Goal: Transaction & Acquisition: Purchase product/service

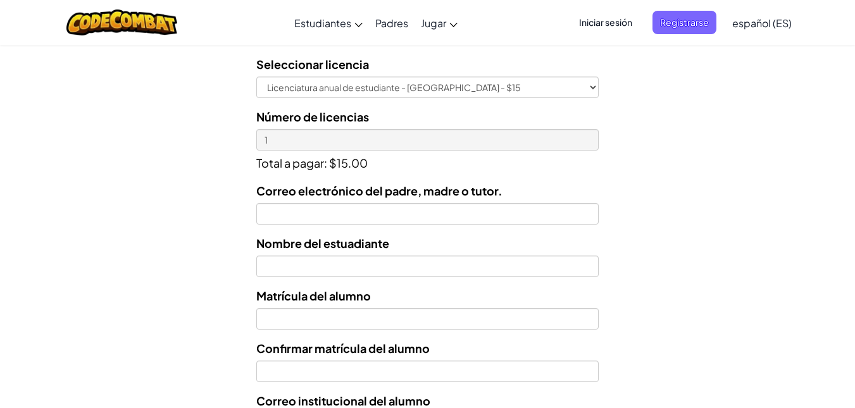
scroll to position [413, 0]
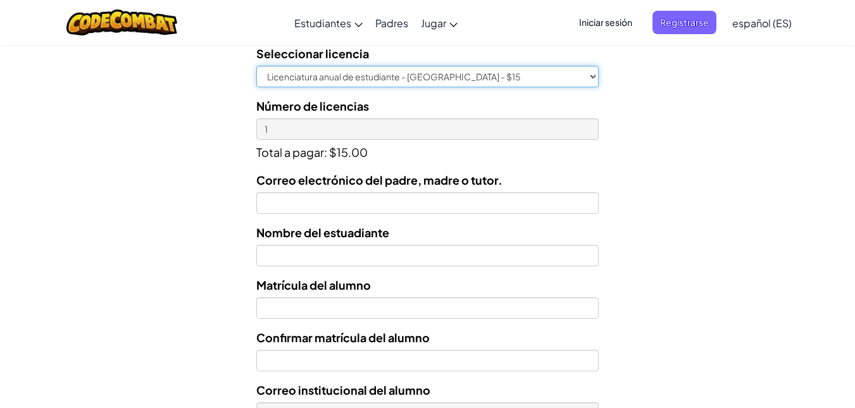
click at [592, 75] on select "Licenciatura anual de estudiante - Universidad Tecmilenio - $15" at bounding box center [427, 77] width 342 height 22
click at [256, 68] on select "Licenciatura anual de estudiante - Universidad Tecmilenio - $15" at bounding box center [427, 77] width 342 height 22
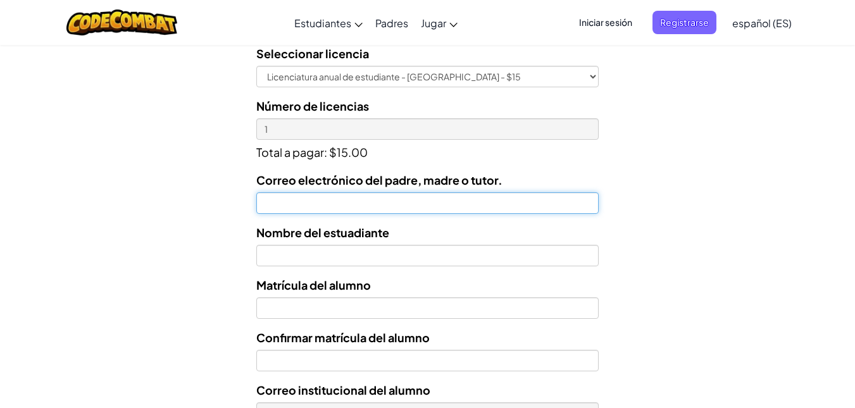
click at [522, 201] on input "Correo electrónico del padre, madre o tutor." at bounding box center [427, 203] width 342 height 22
type input "gusbarrpz@gmail.com"
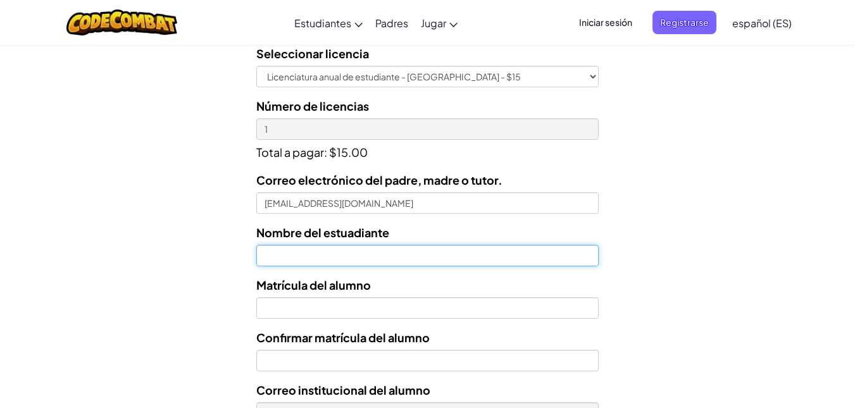
click at [480, 265] on input "text" at bounding box center [427, 256] width 342 height 22
type input "gustavo barrera perez"
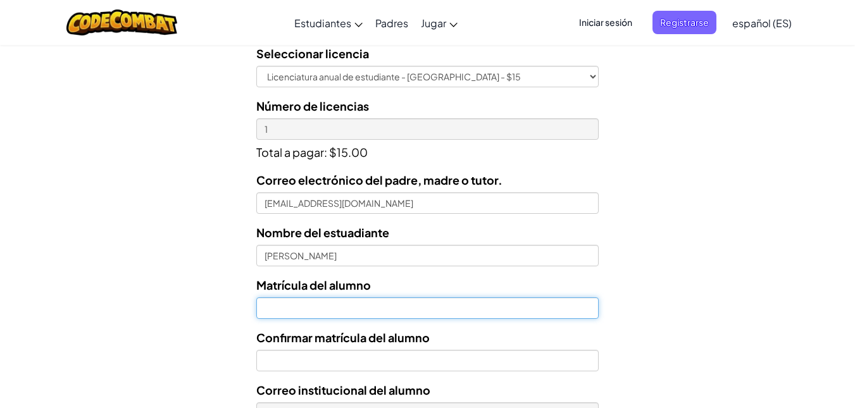
click at [458, 301] on input "Nombre del estuadiante" at bounding box center [427, 308] width 342 height 22
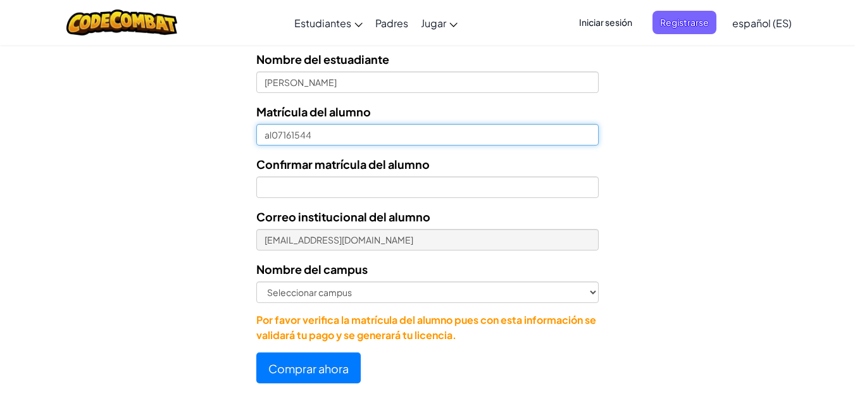
scroll to position [591, 0]
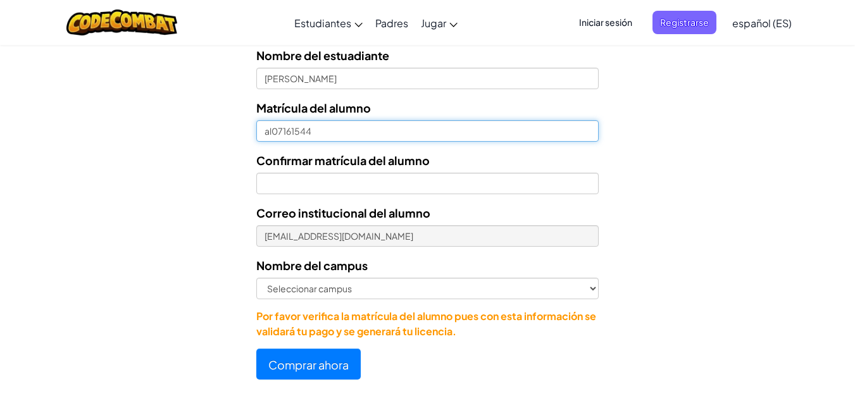
type input "al07161544"
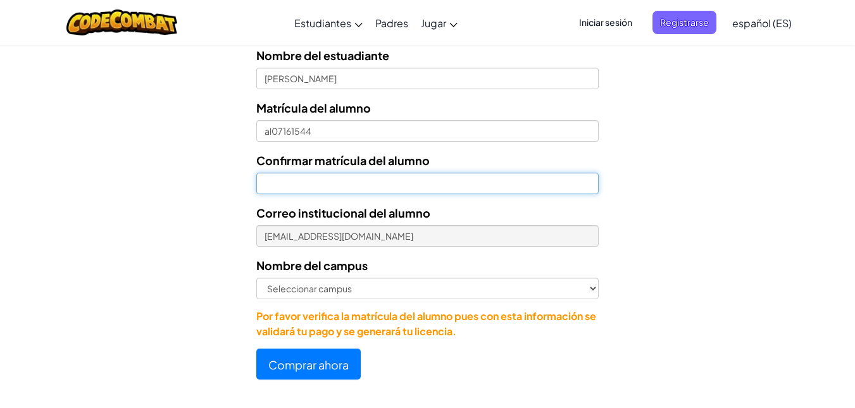
click at [433, 191] on input "Confirmar matrícula del alumno" at bounding box center [427, 184] width 342 height 22
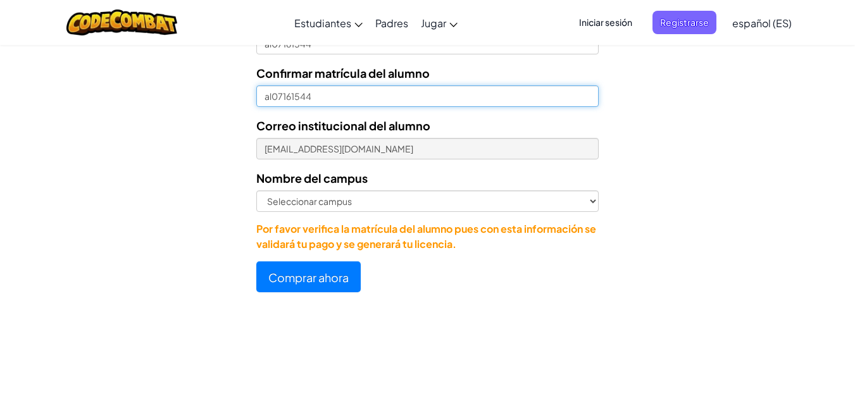
scroll to position [692, 0]
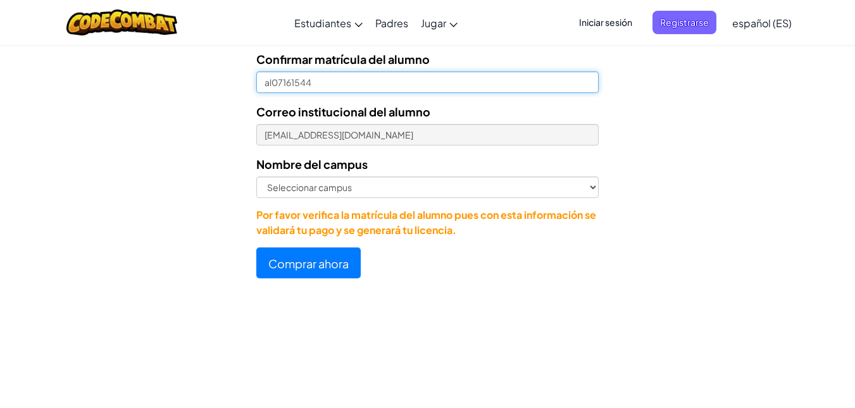
type input "al07161544"
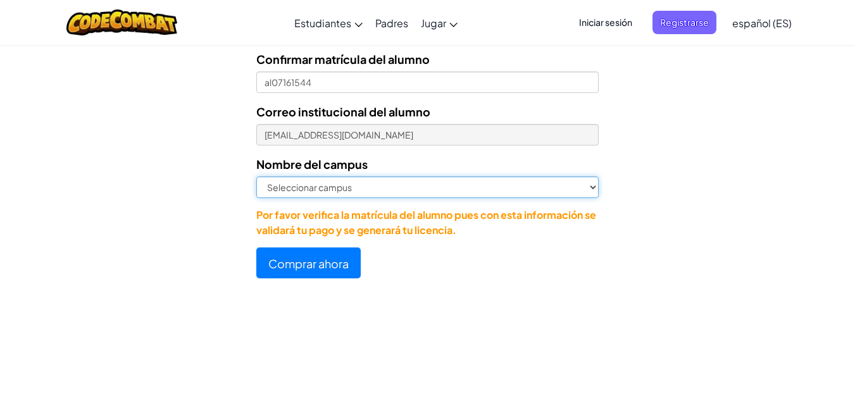
click at [592, 189] on select "Seleccionar campus Cancún Central Chihuahua Ciudad Juárez Ciudad Obregón Cuauti…" at bounding box center [427, 188] width 342 height 22
select select "Zapopan"
click at [256, 178] on select "Seleccionar campus Cancún Central Chihuahua Ciudad Juárez Ciudad Obregón Cuauti…" at bounding box center [427, 188] width 342 height 22
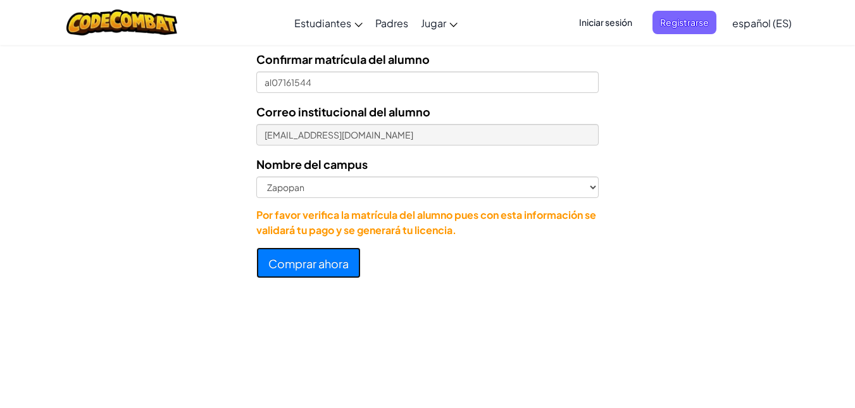
click at [339, 267] on font "Comprar ahora" at bounding box center [308, 263] width 80 height 15
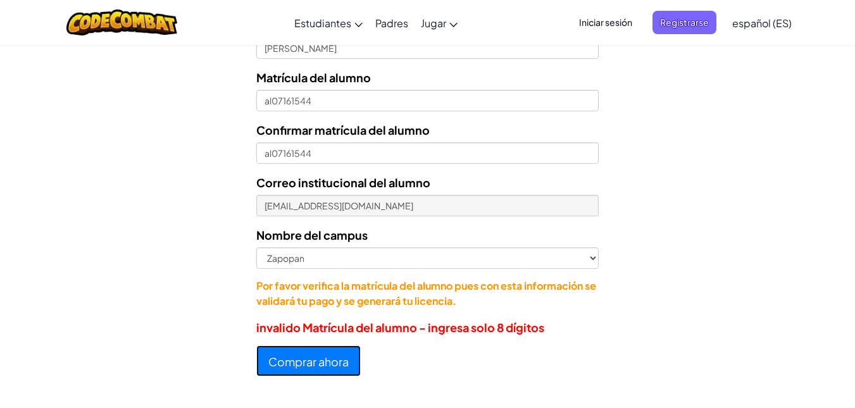
scroll to position [594, 0]
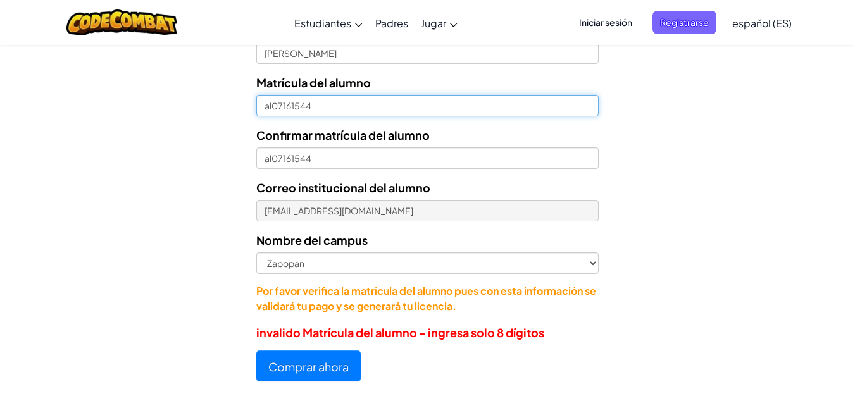
click at [273, 110] on input "al07161544" at bounding box center [427, 106] width 342 height 22
type input "07161544"
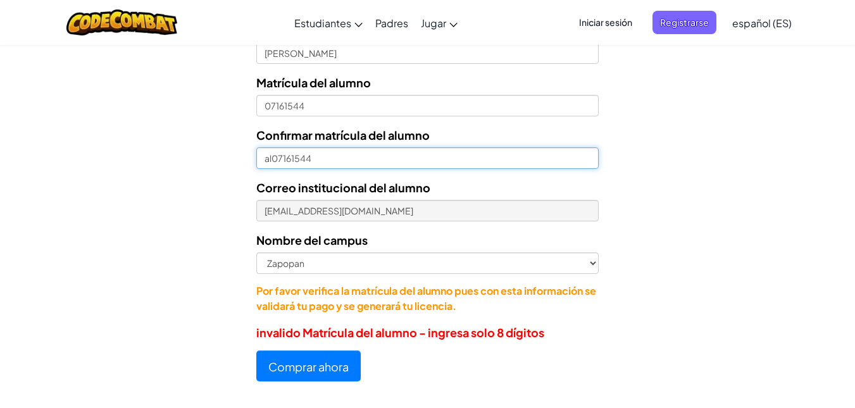
click at [273, 164] on input "al07161544" at bounding box center [427, 158] width 342 height 22
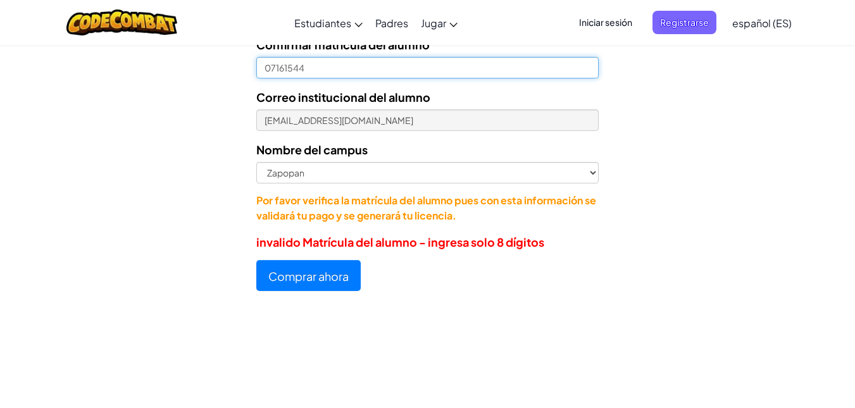
scroll to position [696, 0]
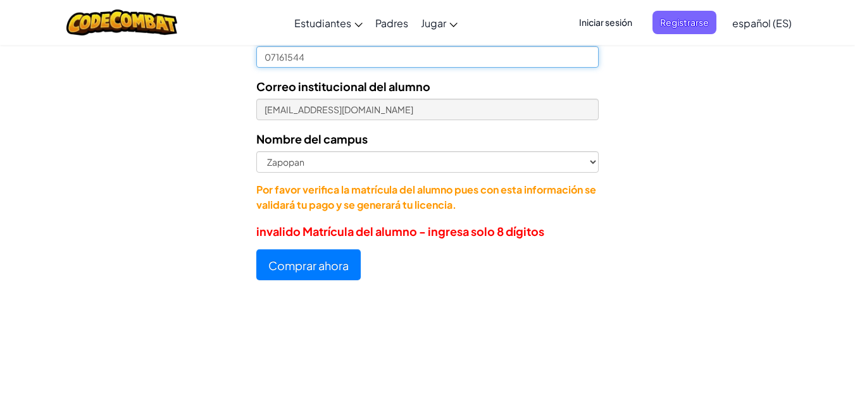
type input "07161544"
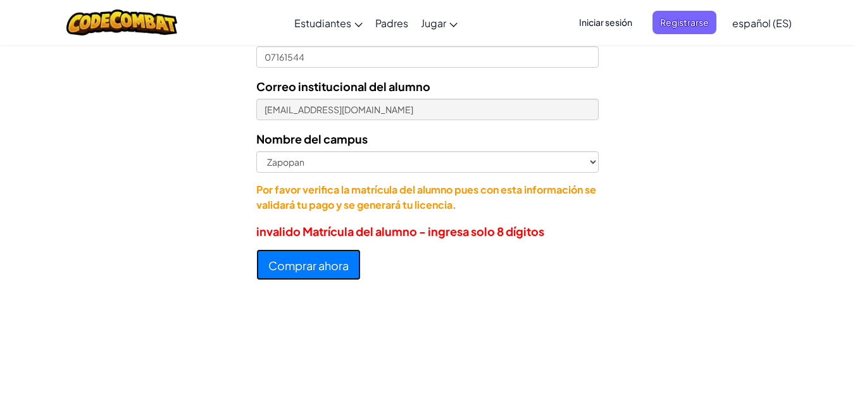
click at [332, 268] on font "Comprar ahora" at bounding box center [308, 265] width 80 height 15
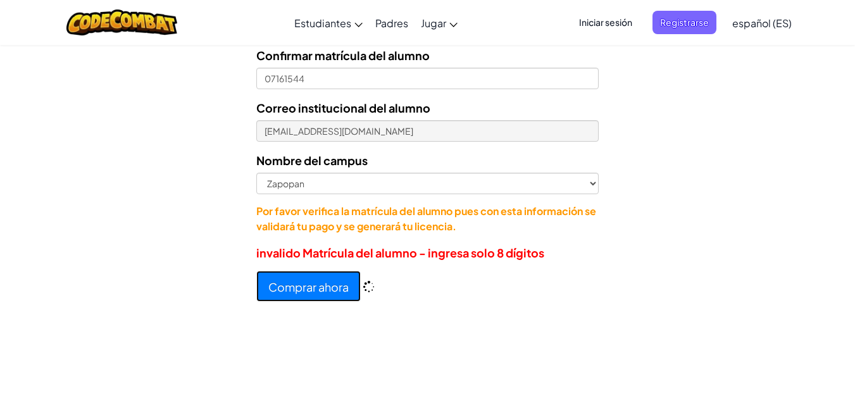
scroll to position [717, 0]
